Goal: Transaction & Acquisition: Book appointment/travel/reservation

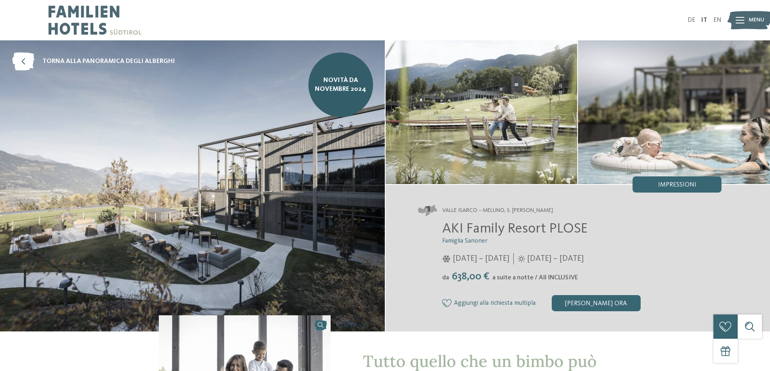
click at [762, 21] on span "Menu" at bounding box center [756, 20] width 16 height 8
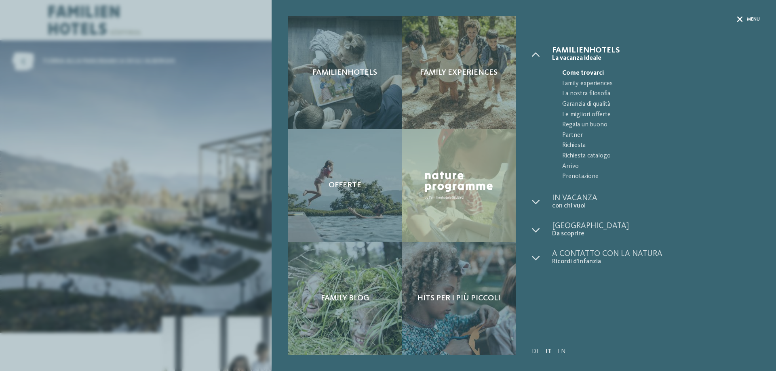
click at [741, 19] on icon at bounding box center [740, 20] width 6 height 6
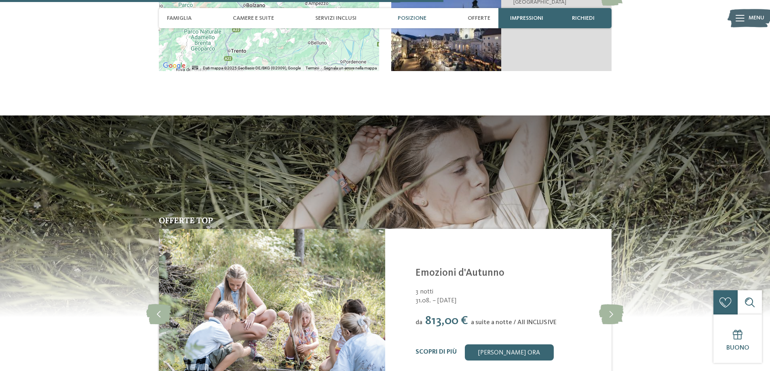
scroll to position [1414, 0]
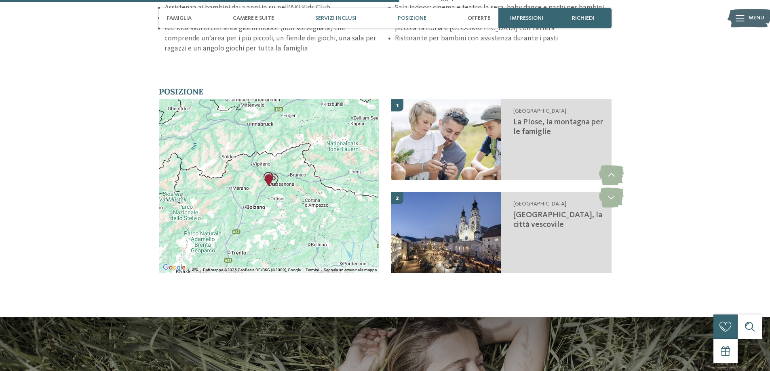
click at [332, 16] on span "Servizi inclusi" at bounding box center [335, 18] width 41 height 7
click at [182, 17] on span "Famiglia" at bounding box center [179, 18] width 25 height 7
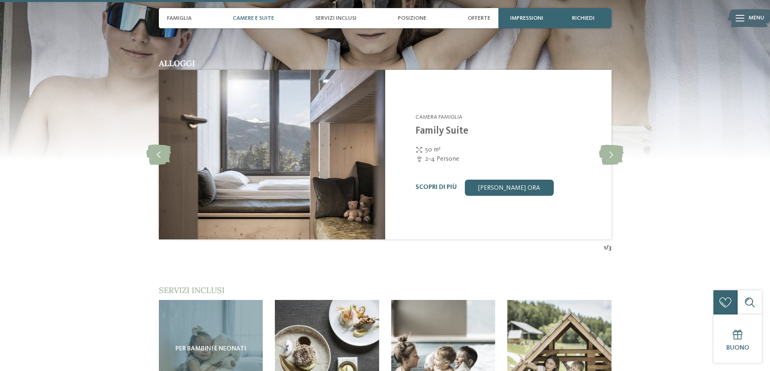
scroll to position [1136, 0]
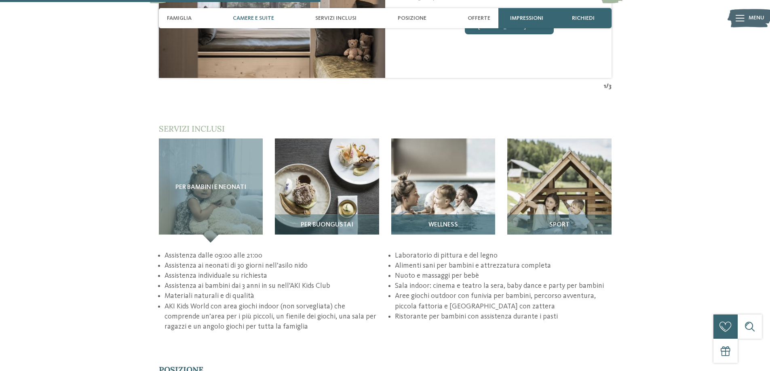
click at [456, 203] on img at bounding box center [443, 191] width 104 height 104
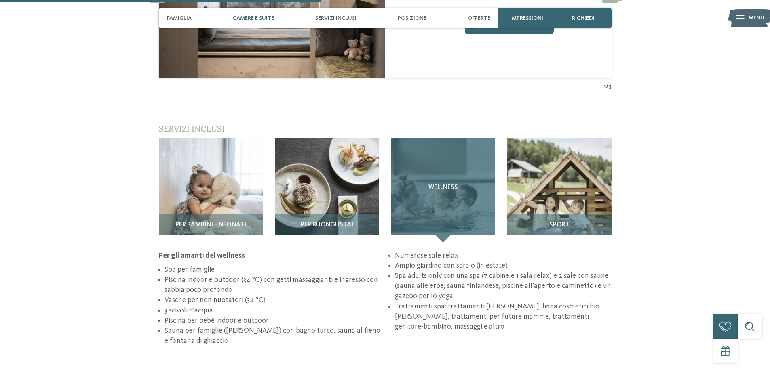
click at [454, 200] on div "Wellness" at bounding box center [443, 191] width 104 height 104
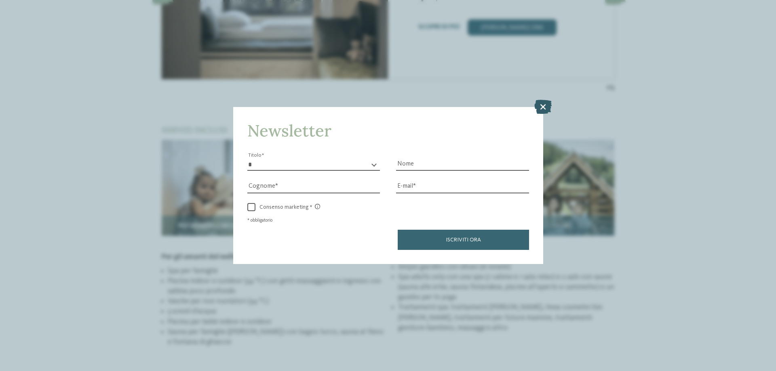
click at [543, 107] on icon at bounding box center [542, 107] width 17 height 14
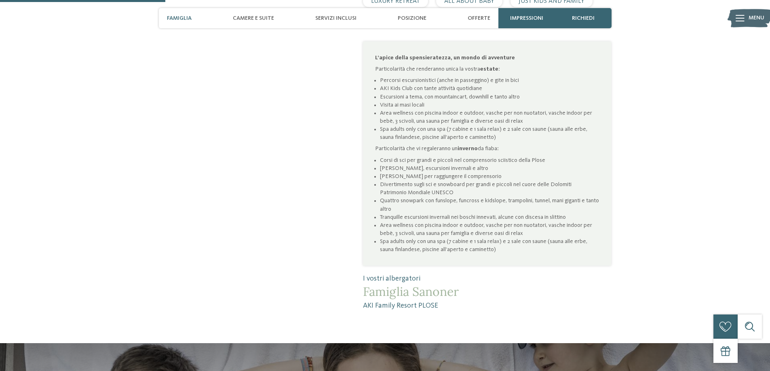
scroll to position [444, 0]
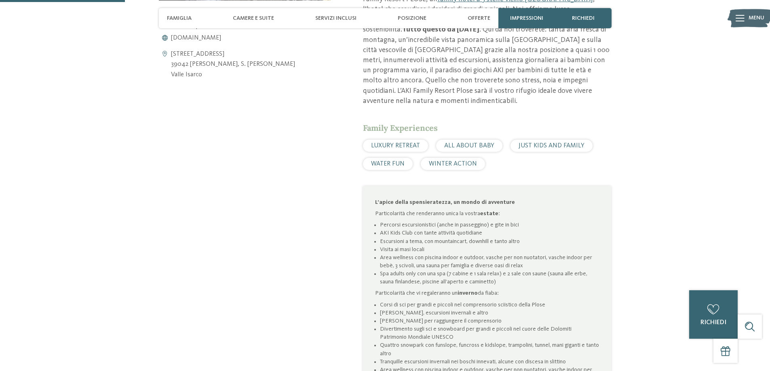
drag, startPoint x: 377, startPoint y: 164, endPoint x: 398, endPoint y: 163, distance: 21.0
click at [378, 164] on span "WATER FUN" at bounding box center [388, 164] width 34 height 6
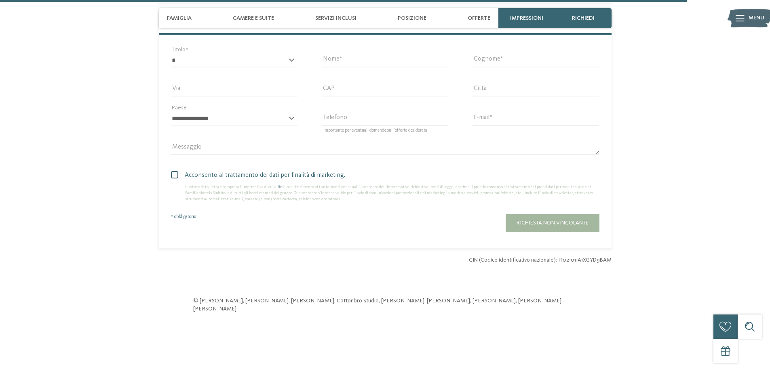
scroll to position [2275, 0]
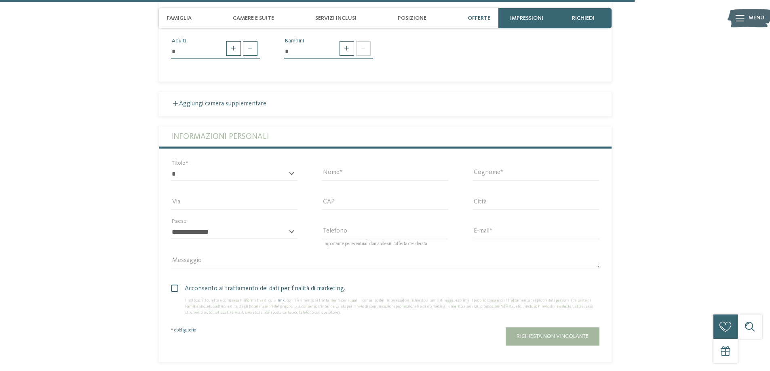
click at [480, 19] on span "Offerte" at bounding box center [478, 18] width 23 height 7
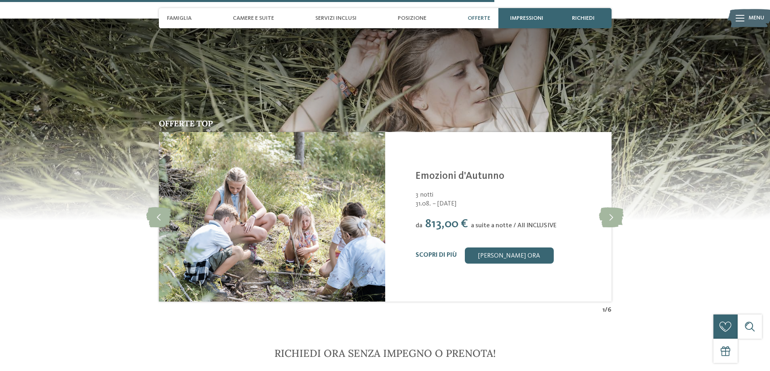
scroll to position [1701, 0]
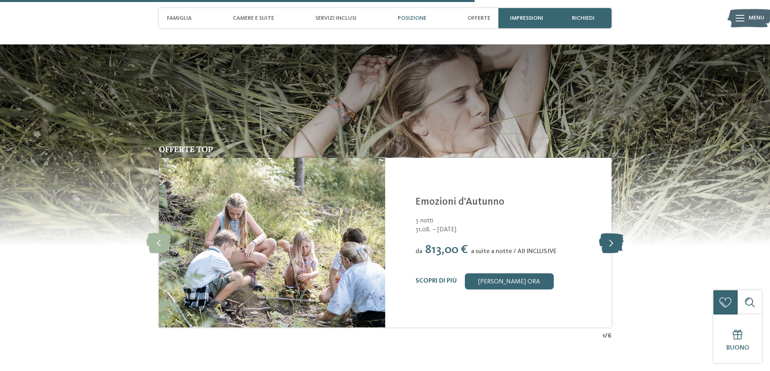
click at [607, 242] on icon at bounding box center [611, 243] width 25 height 20
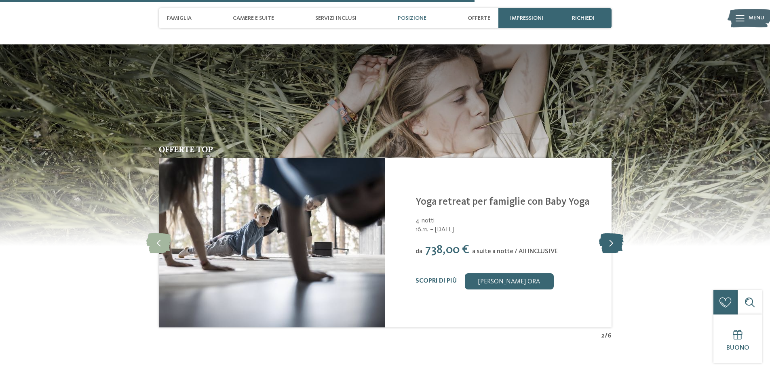
click at [607, 242] on icon at bounding box center [611, 243] width 25 height 20
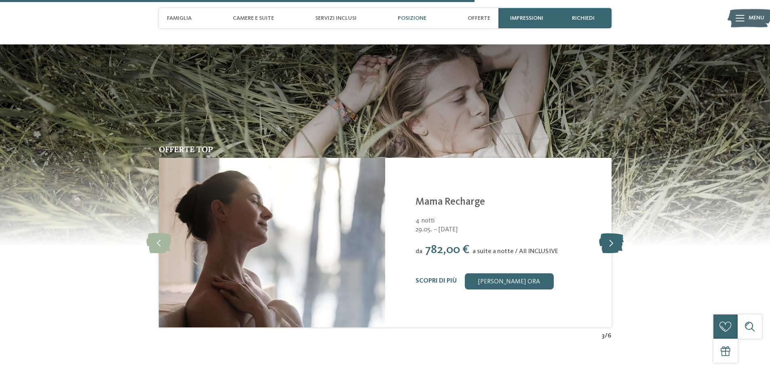
click at [607, 242] on icon at bounding box center [611, 243] width 25 height 20
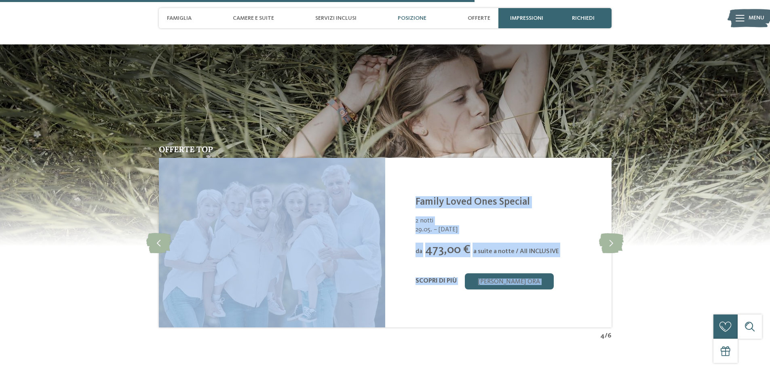
drag, startPoint x: 607, startPoint y: 242, endPoint x: 619, endPoint y: 259, distance: 20.5
click at [619, 259] on div "Offerte top slide 5 of 6 AKI Family Resort PLOSE Meluno, S. Andrea Bressanone -…" at bounding box center [384, 242] width 549 height 195
click at [562, 223] on div "2 notti" at bounding box center [508, 221] width 186 height 9
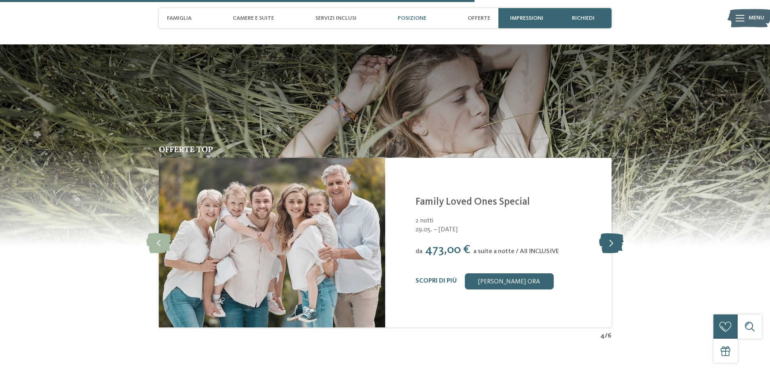
click at [608, 243] on icon at bounding box center [611, 243] width 25 height 20
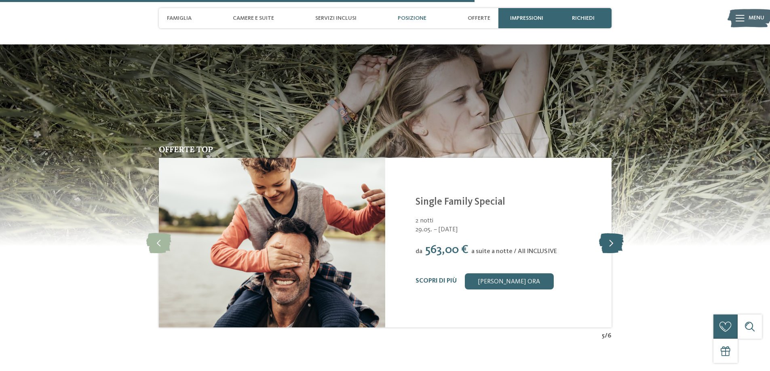
click at [608, 243] on icon at bounding box center [611, 243] width 25 height 20
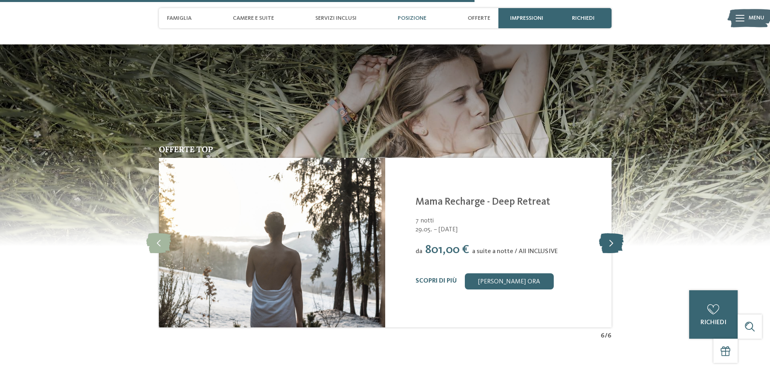
click at [608, 243] on icon at bounding box center [611, 243] width 25 height 20
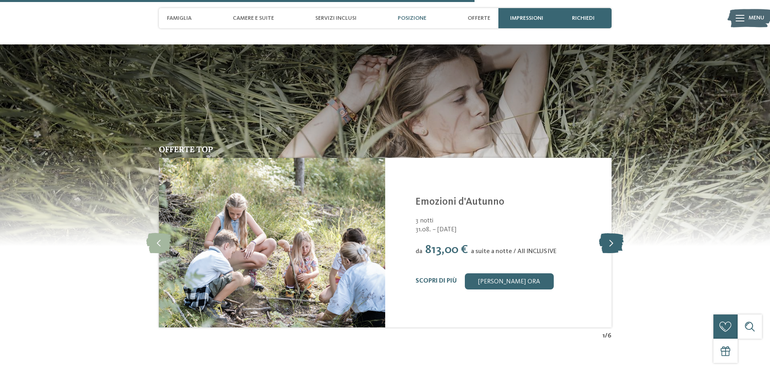
click at [608, 243] on icon at bounding box center [611, 243] width 25 height 20
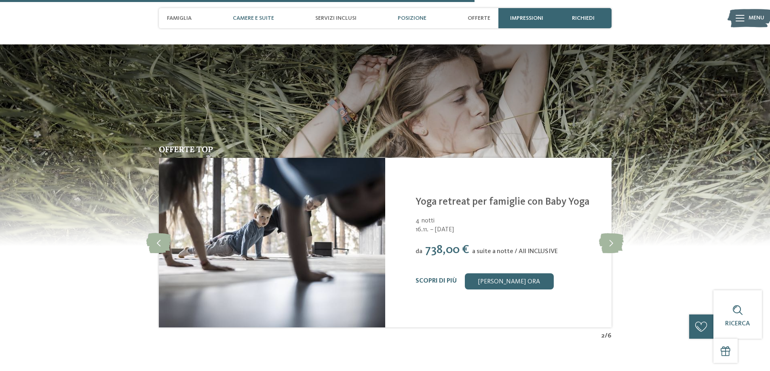
click at [261, 19] on span "Camere e Suite" at bounding box center [253, 18] width 41 height 7
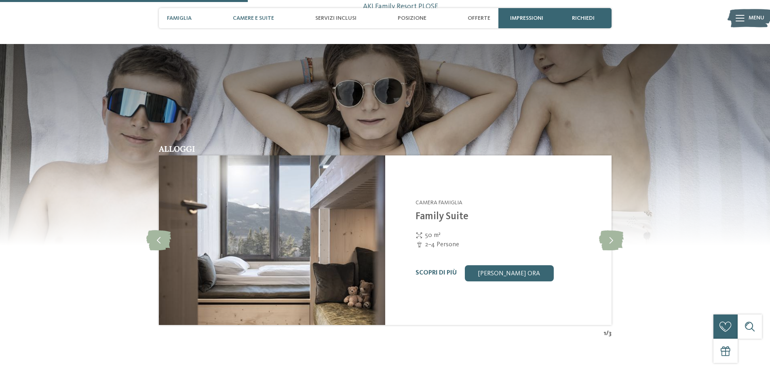
scroll to position [888, 0]
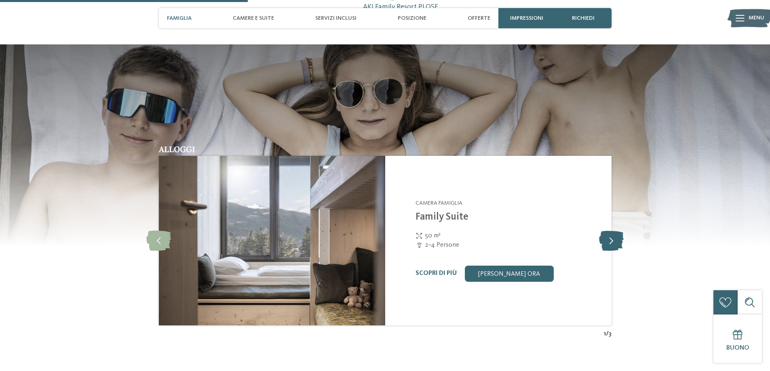
click at [609, 242] on icon at bounding box center [611, 241] width 25 height 20
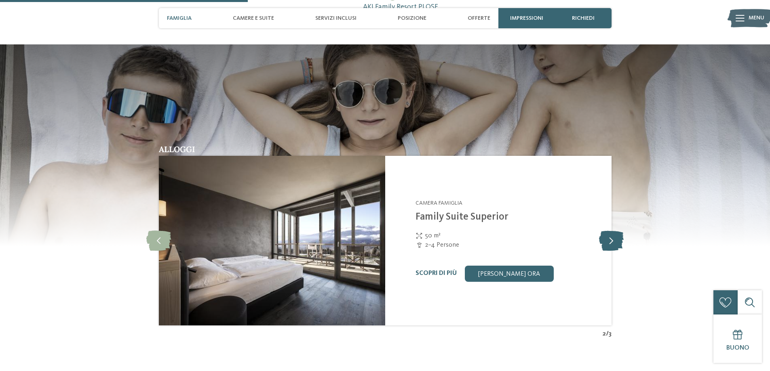
click at [609, 242] on icon at bounding box center [611, 241] width 25 height 20
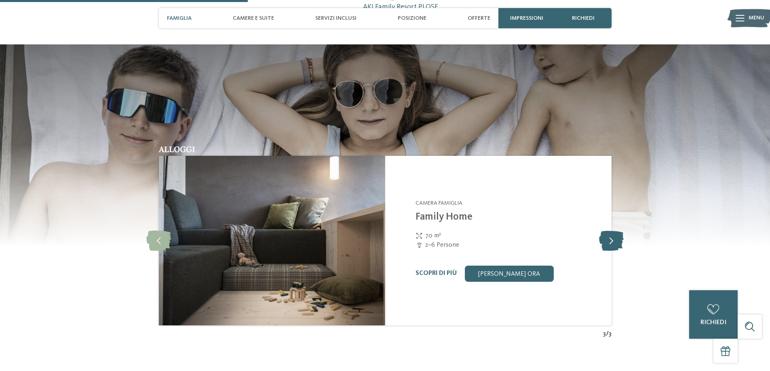
click at [609, 242] on icon at bounding box center [611, 241] width 25 height 20
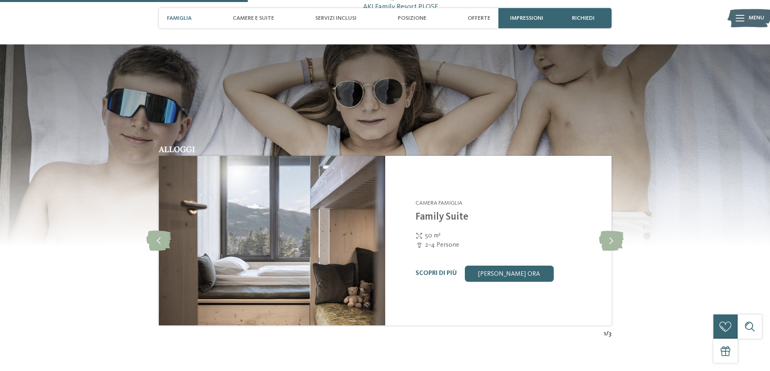
click at [430, 269] on div "Scopri di più Richiedi ora" at bounding box center [508, 274] width 186 height 16
click at [435, 273] on link "Scopri di più" at bounding box center [435, 273] width 41 height 6
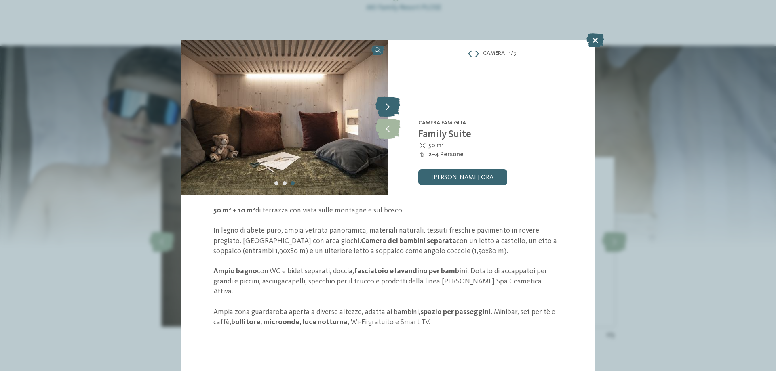
click at [384, 106] on icon at bounding box center [387, 107] width 25 height 20
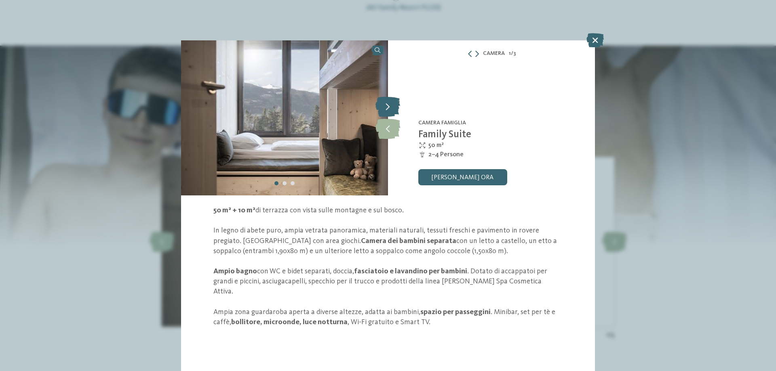
click at [383, 104] on icon at bounding box center [387, 107] width 25 height 20
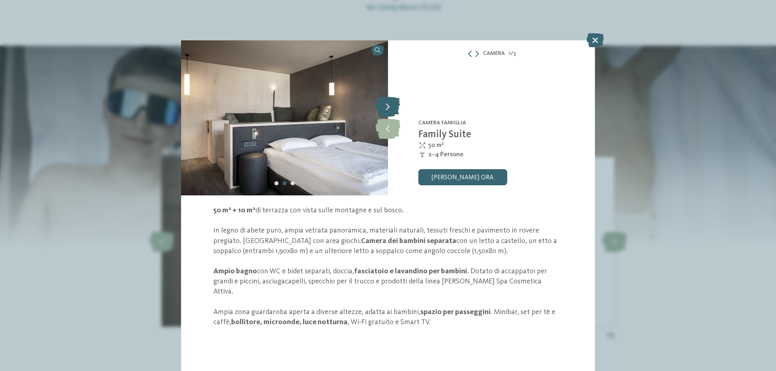
click at [383, 104] on icon at bounding box center [387, 107] width 25 height 20
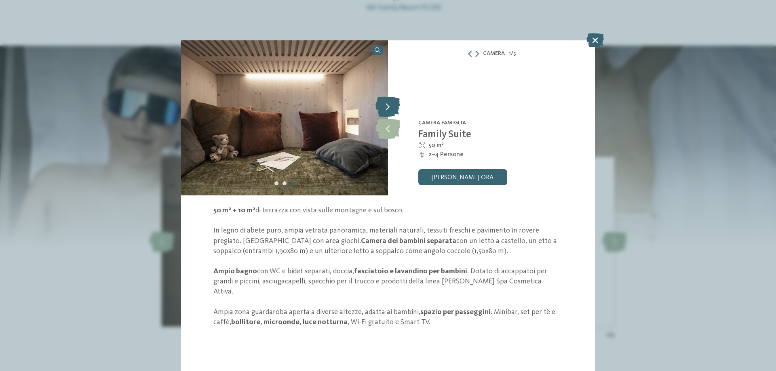
click at [383, 104] on icon at bounding box center [387, 107] width 25 height 20
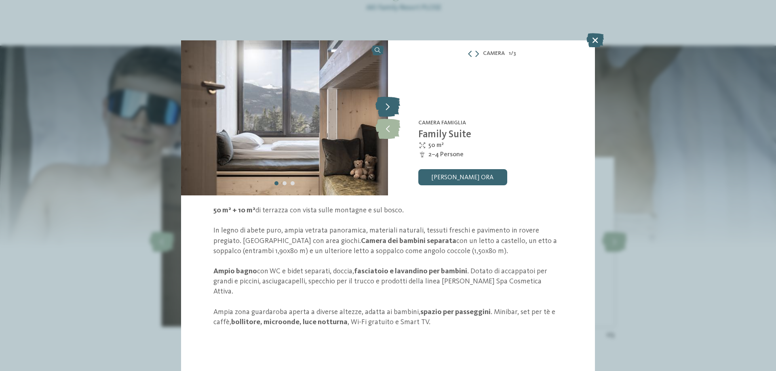
click at [383, 104] on icon at bounding box center [387, 107] width 25 height 20
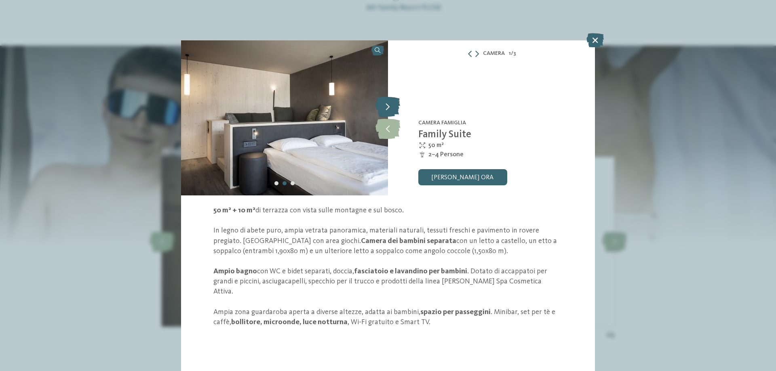
click at [383, 104] on icon at bounding box center [387, 107] width 25 height 20
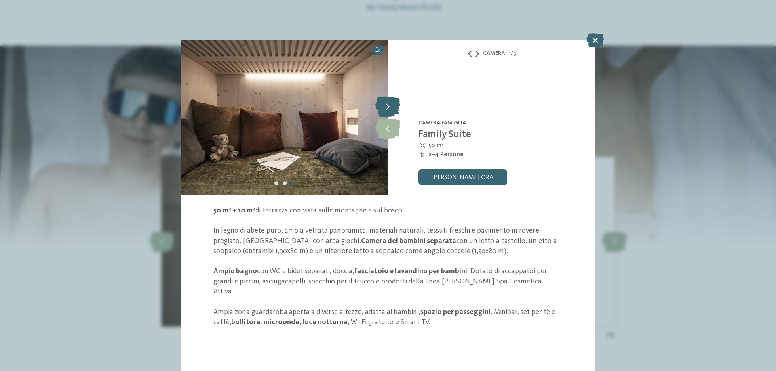
click at [396, 108] on icon at bounding box center [387, 107] width 25 height 20
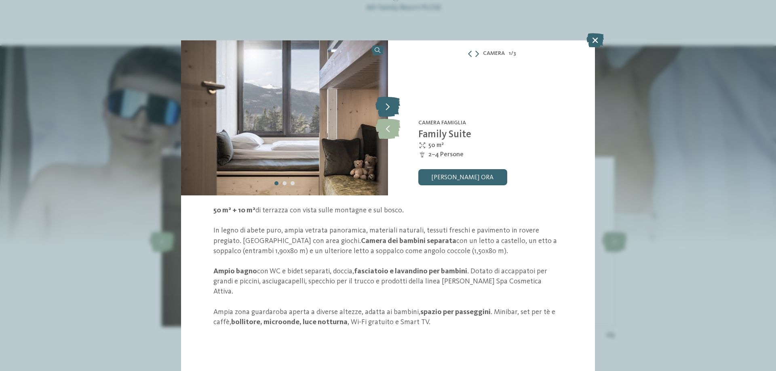
click at [394, 107] on icon at bounding box center [387, 107] width 25 height 20
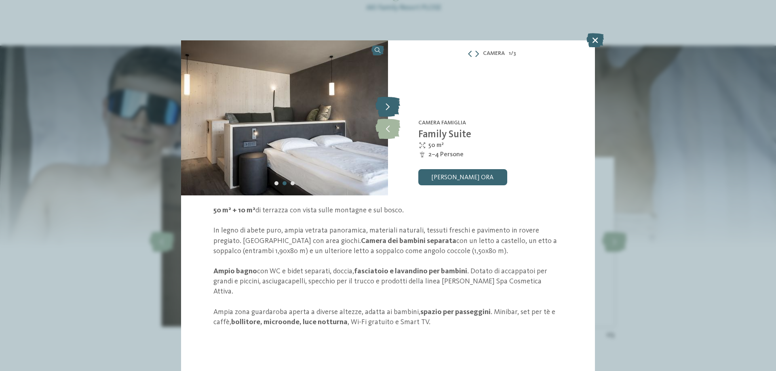
click at [394, 106] on icon at bounding box center [387, 107] width 25 height 20
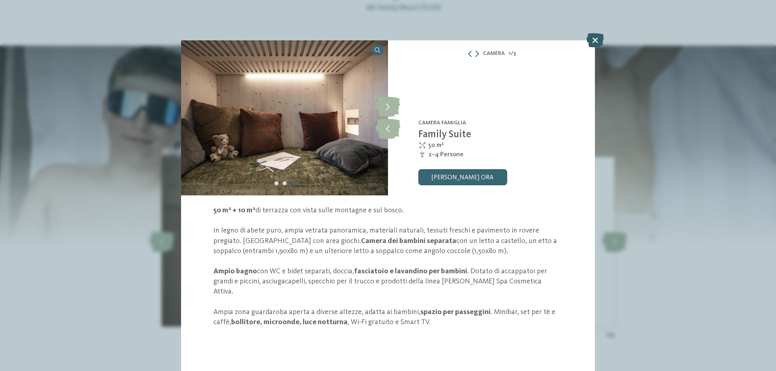
click at [593, 42] on icon at bounding box center [594, 40] width 17 height 14
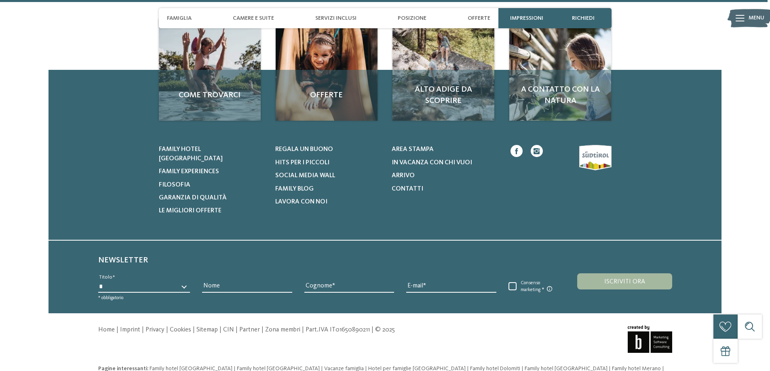
scroll to position [2760, 0]
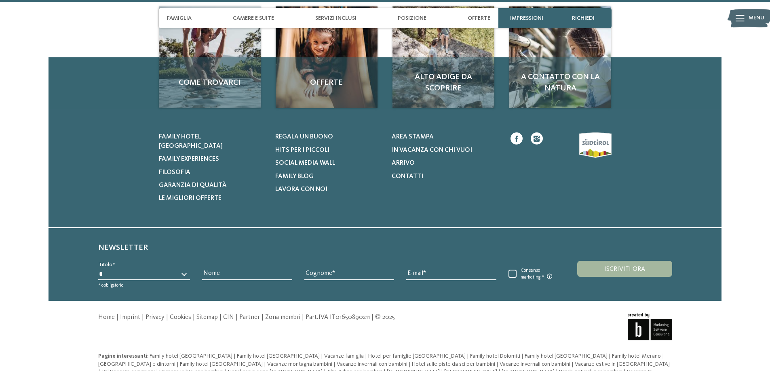
click at [538, 136] on icon at bounding box center [536, 139] width 6 height 6
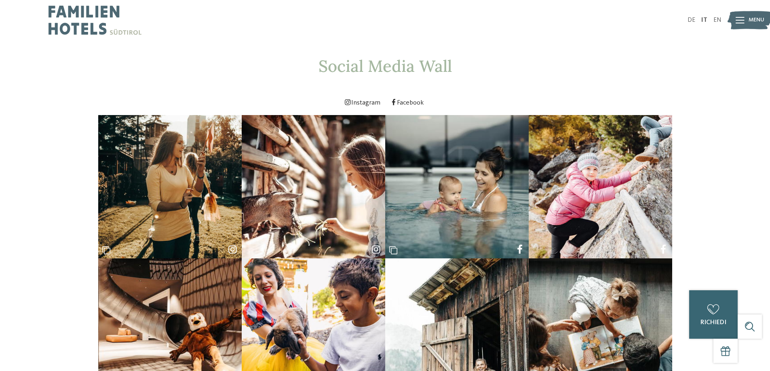
click at [751, 16] on span "Menu" at bounding box center [756, 20] width 16 height 8
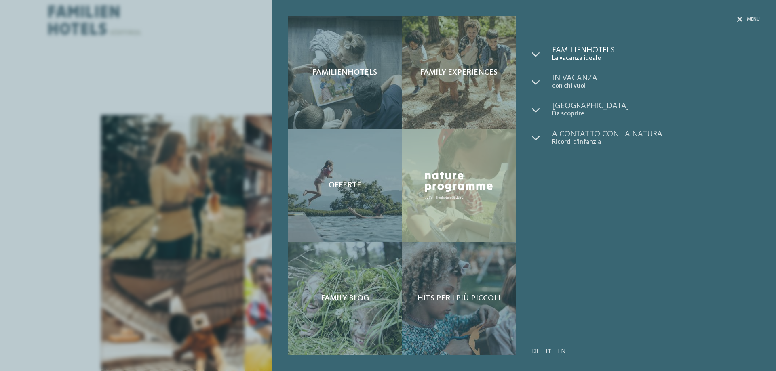
click at [571, 52] on span "Familienhotels" at bounding box center [656, 50] width 208 height 8
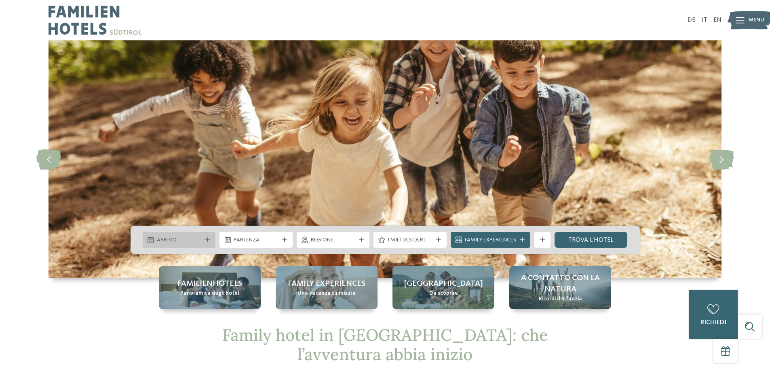
click at [195, 242] on span "Arrivo" at bounding box center [179, 240] width 45 height 8
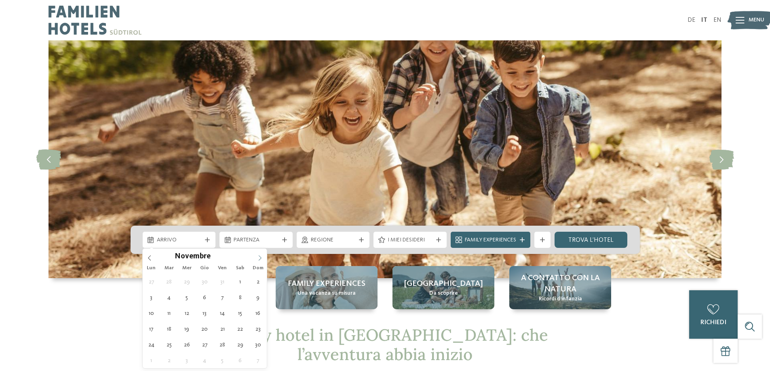
click at [256, 255] on span at bounding box center [260, 256] width 14 height 14
click at [259, 256] on icon at bounding box center [260, 258] width 6 height 6
type input "****"
click at [259, 256] on icon at bounding box center [260, 258] width 6 height 6
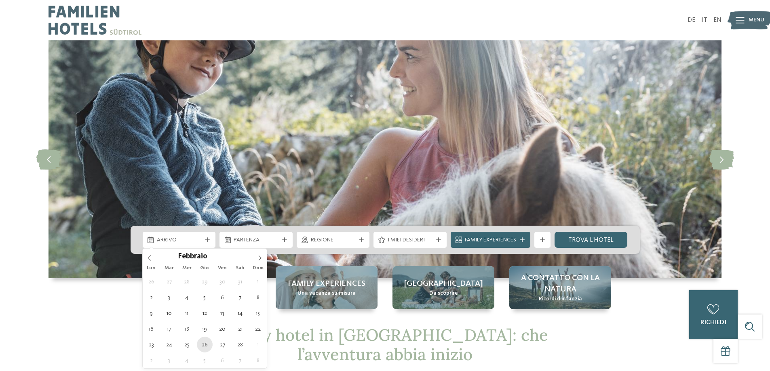
type div "26.02.2026"
type input "****"
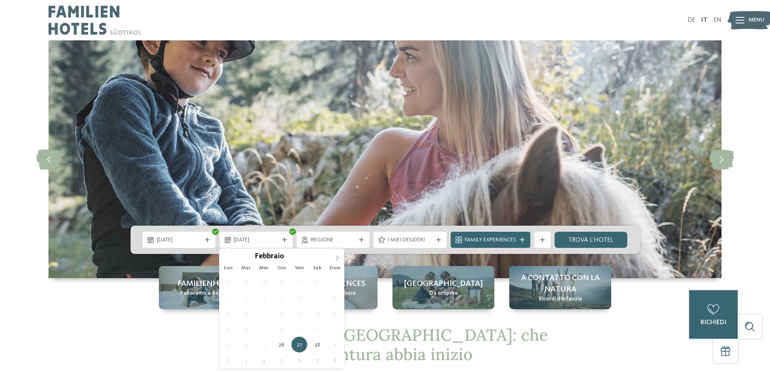
click at [335, 258] on icon at bounding box center [337, 258] width 6 height 6
type div "01.03.2026"
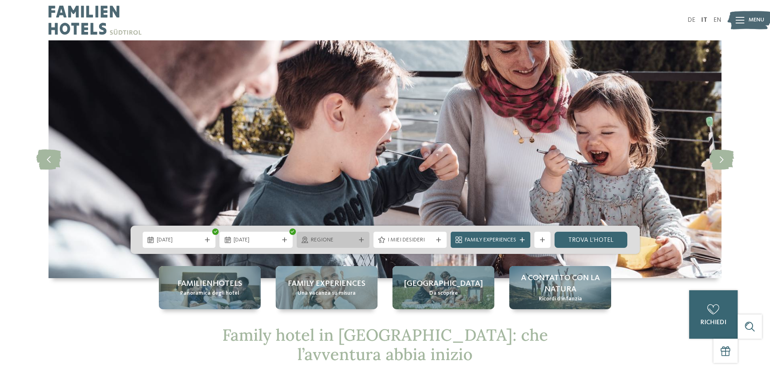
click at [335, 239] on span "Regione" at bounding box center [333, 240] width 45 height 8
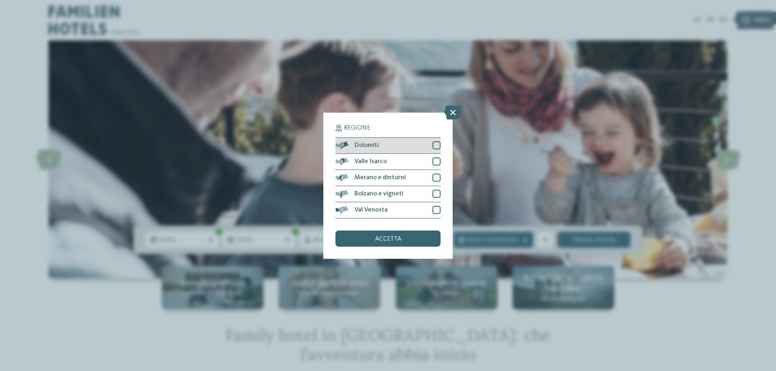
click at [383, 143] on div "Dolomiti" at bounding box center [387, 146] width 105 height 16
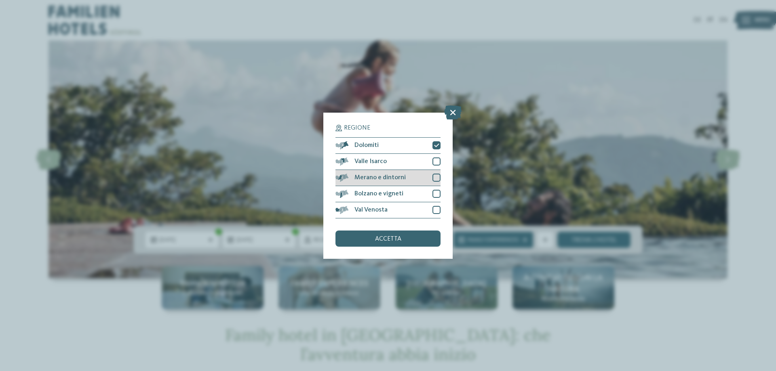
click at [398, 178] on span "Merano e dintorni" at bounding box center [379, 178] width 51 height 6
click at [396, 238] on span "accetta" at bounding box center [388, 239] width 26 height 6
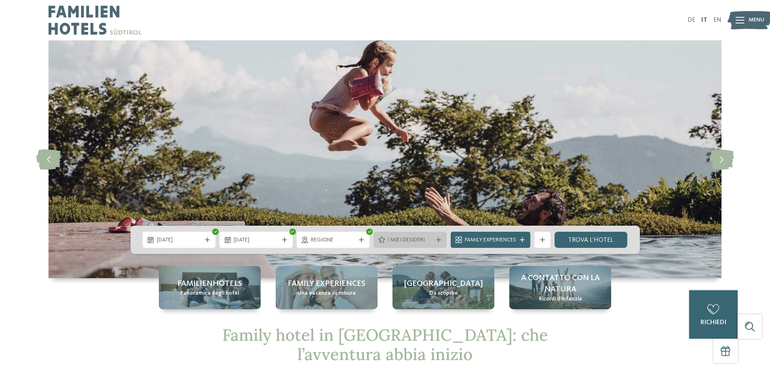
click at [429, 238] on span "I miei desideri" at bounding box center [409, 240] width 45 height 8
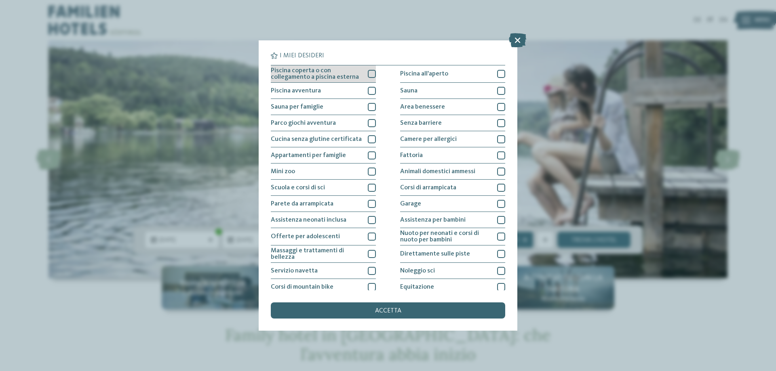
click at [368, 75] on div at bounding box center [372, 74] width 8 height 8
click at [369, 90] on div at bounding box center [372, 91] width 8 height 8
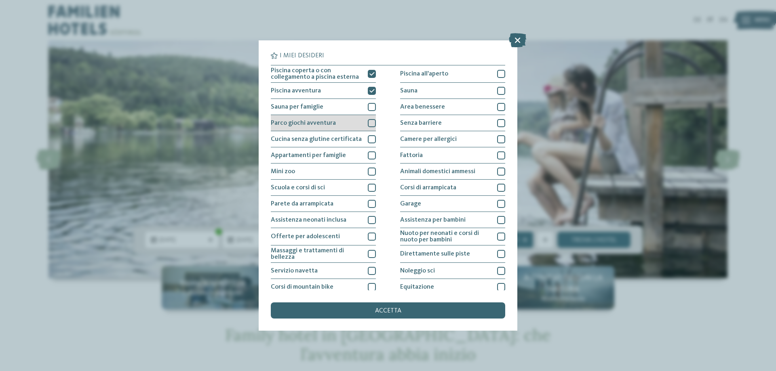
click at [368, 124] on div at bounding box center [372, 123] width 8 height 8
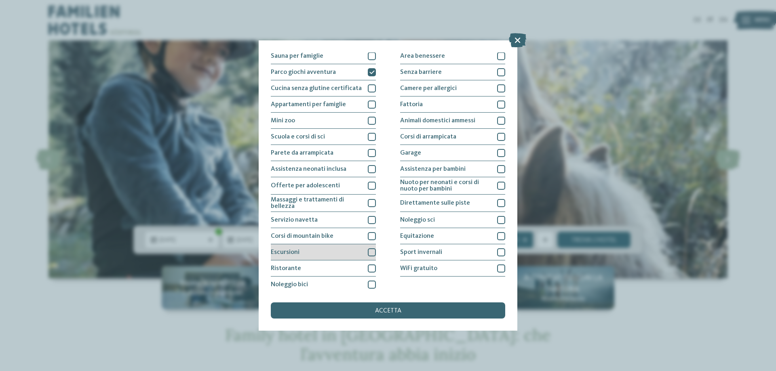
scroll to position [53, 0]
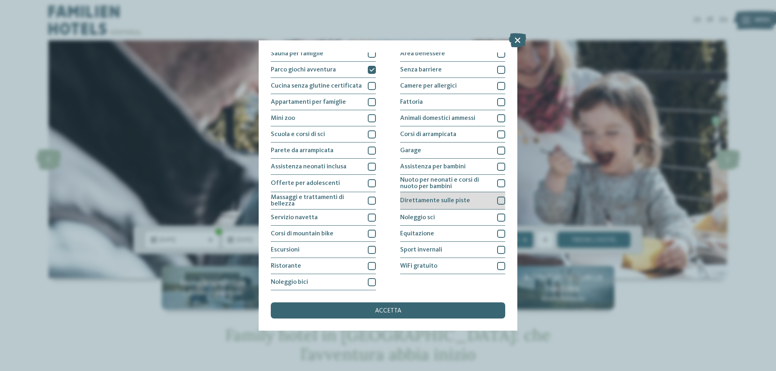
click at [423, 201] on span "Direttamente sulle piste" at bounding box center [435, 201] width 70 height 6
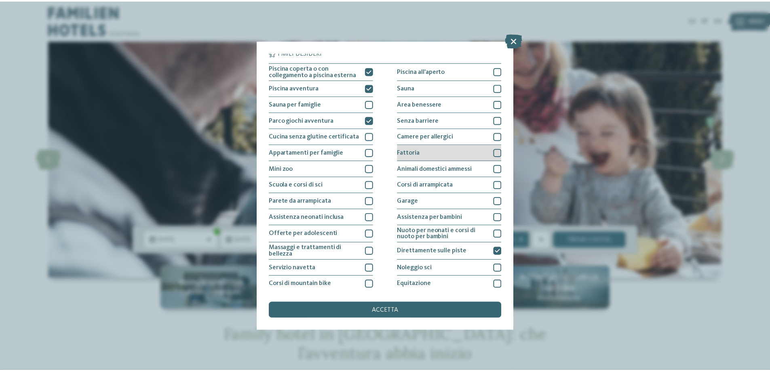
scroll to position [0, 0]
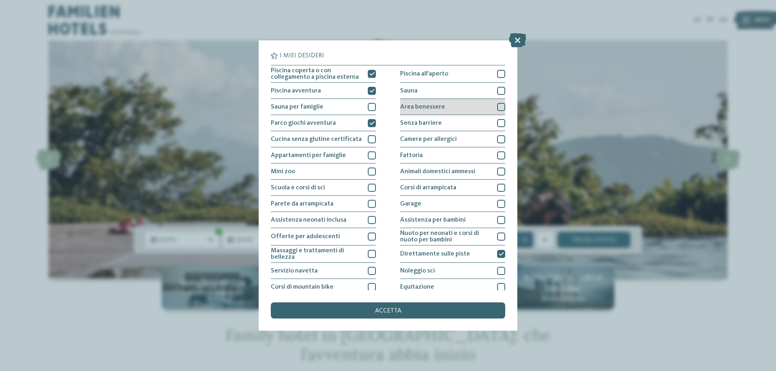
click at [416, 105] on span "Area benessere" at bounding box center [422, 107] width 45 height 6
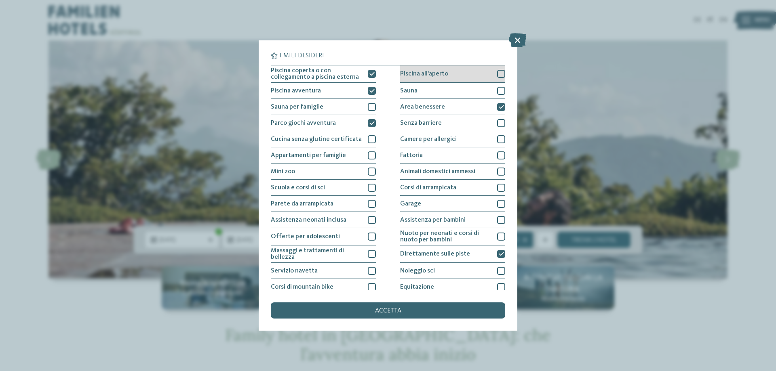
click at [429, 71] on span "Piscina all'aperto" at bounding box center [424, 74] width 48 height 6
click at [389, 311] on span "accetta" at bounding box center [388, 311] width 26 height 6
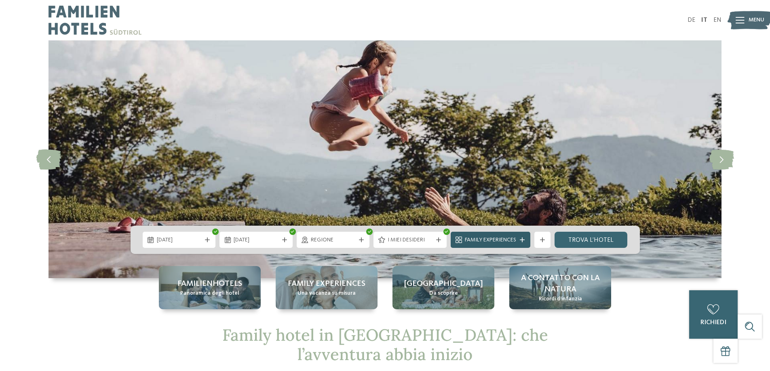
click at [522, 238] on icon at bounding box center [522, 240] width 5 height 5
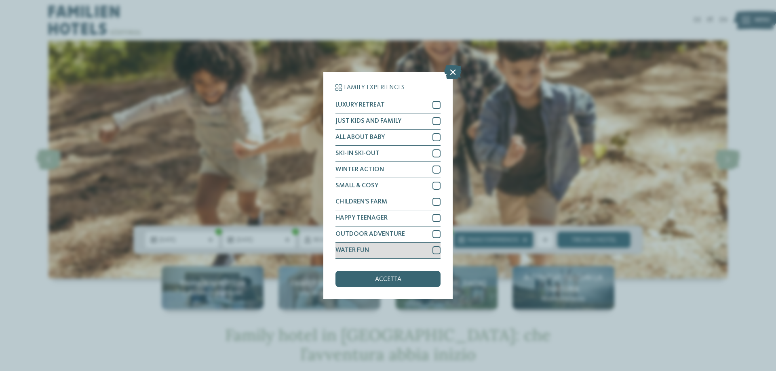
click at [435, 248] on div at bounding box center [436, 250] width 8 height 8
click at [436, 168] on div at bounding box center [436, 170] width 8 height 8
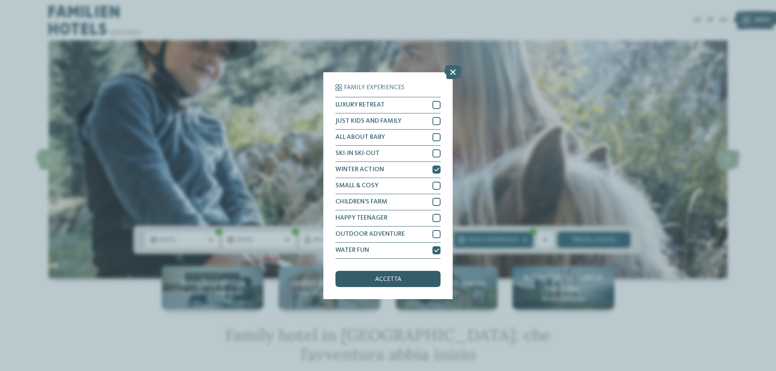
click at [378, 278] on span "accetta" at bounding box center [388, 279] width 26 height 6
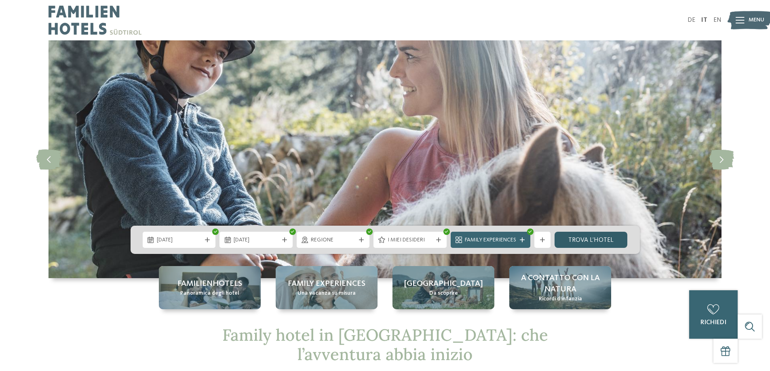
click at [591, 240] on link "trova l’hotel" at bounding box center [590, 240] width 73 height 16
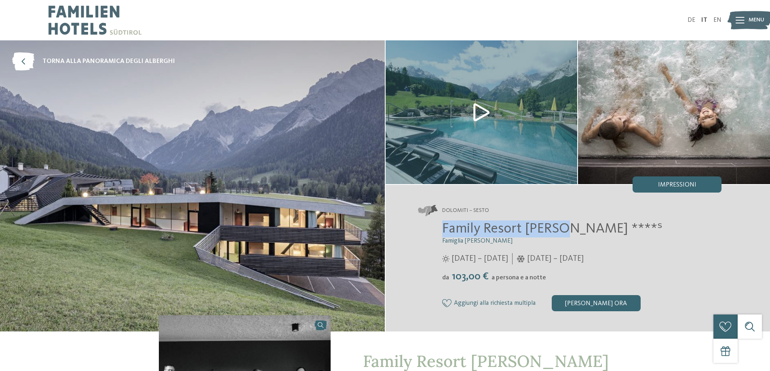
drag, startPoint x: 562, startPoint y: 229, endPoint x: 442, endPoint y: 225, distance: 120.5
click at [442, 225] on span "Family Resort [PERSON_NAME] ****ˢ" at bounding box center [552, 229] width 220 height 14
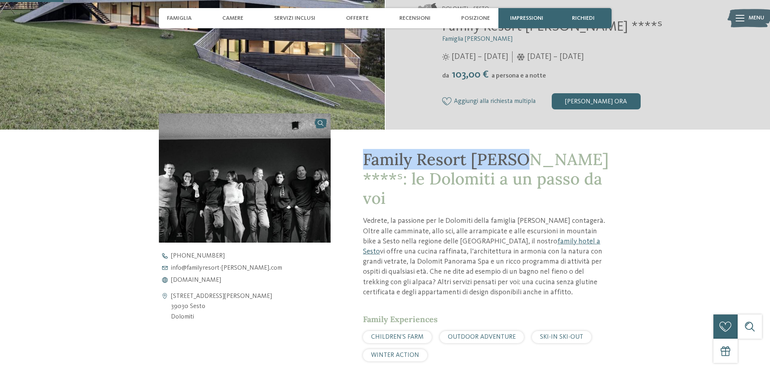
drag, startPoint x: 364, startPoint y: 157, endPoint x: 518, endPoint y: 162, distance: 154.0
click at [518, 162] on span "Family Resort [PERSON_NAME] ****ˢ: le Dolomiti a un passo da voi" at bounding box center [486, 178] width 246 height 59
